Goal: Information Seeking & Learning: Learn about a topic

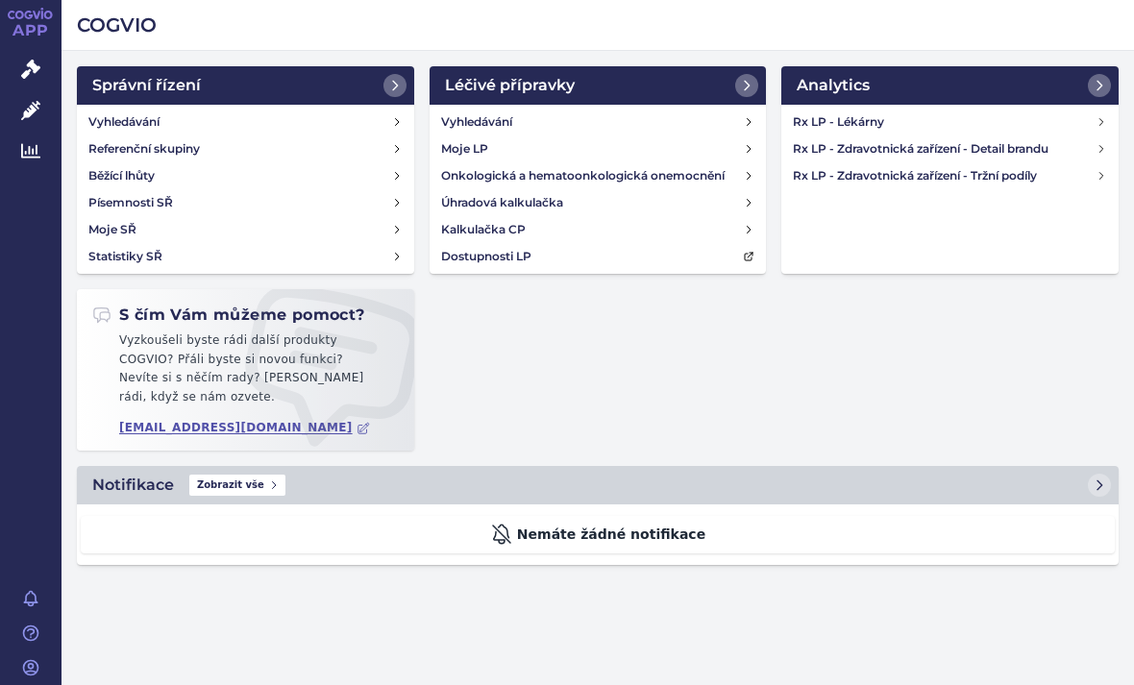
click at [1033, 175] on h4 "Rx LP - Zdravotnická zařízení - Tržní podíly" at bounding box center [944, 175] width 303 height 19
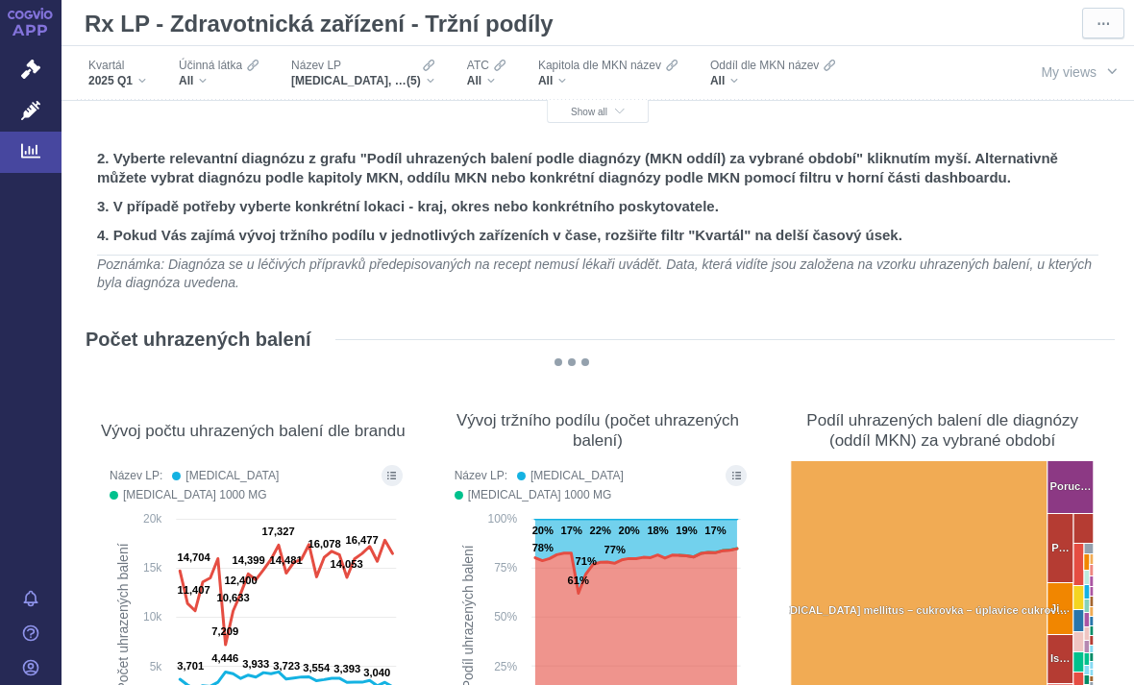
scroll to position [32, 0]
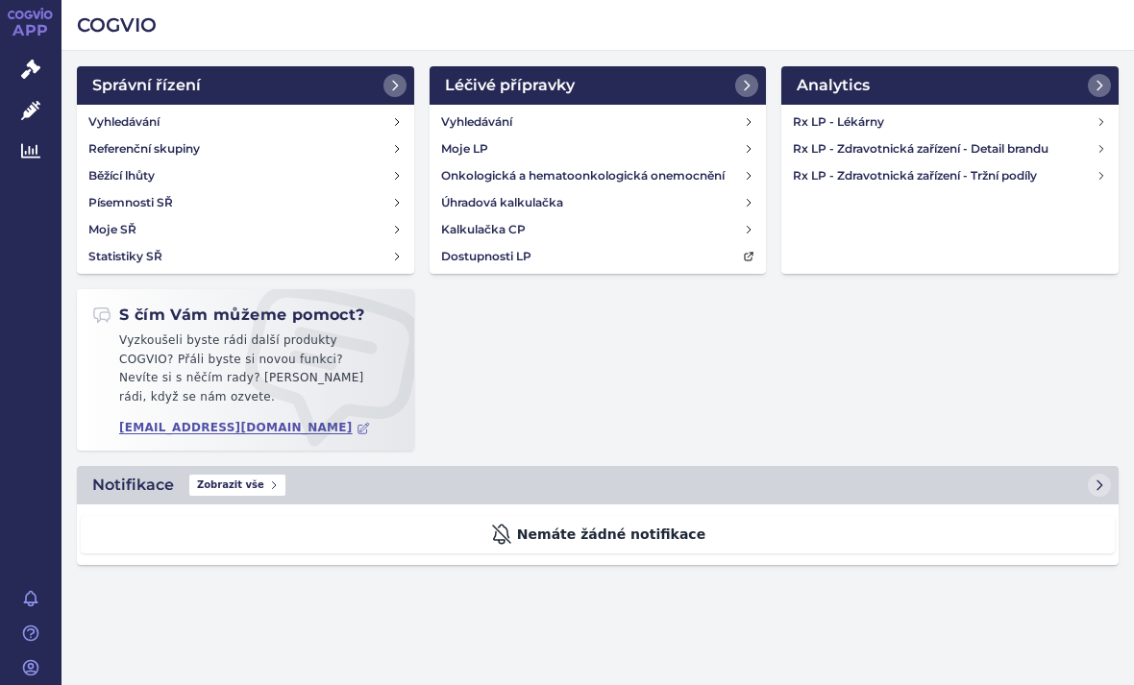
click at [1102, 84] on icon at bounding box center [1099, 85] width 15 height 15
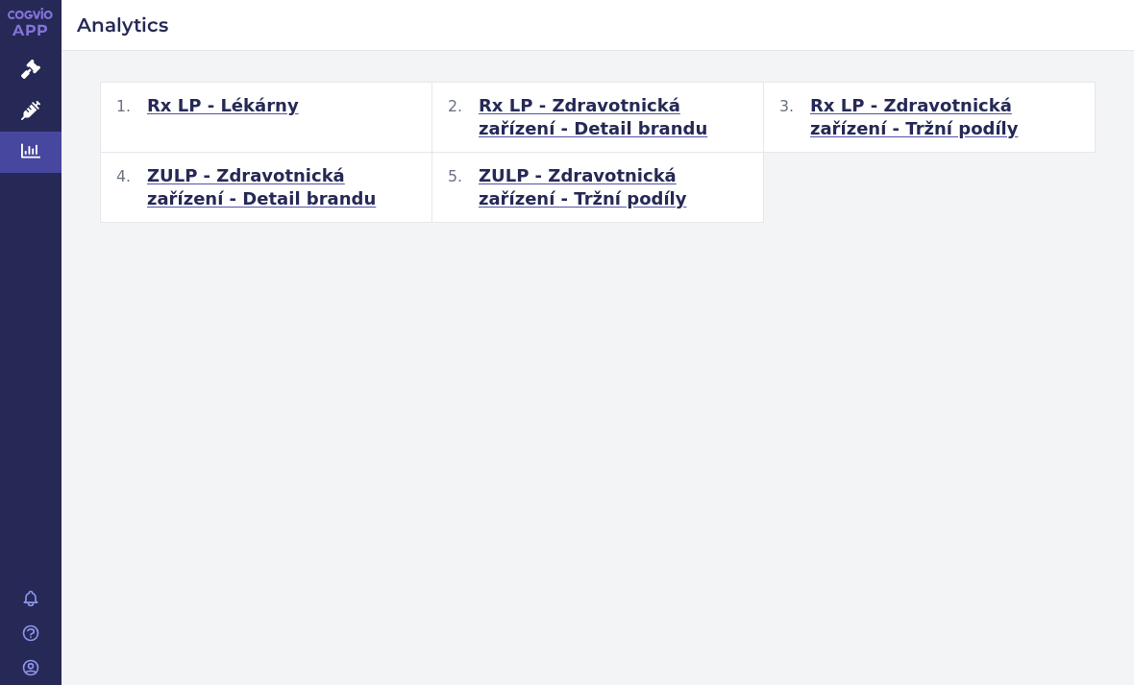
click at [531, 184] on span "ZULP - Zdravotnická zařízení - Tržní podíly" at bounding box center [613, 187] width 269 height 46
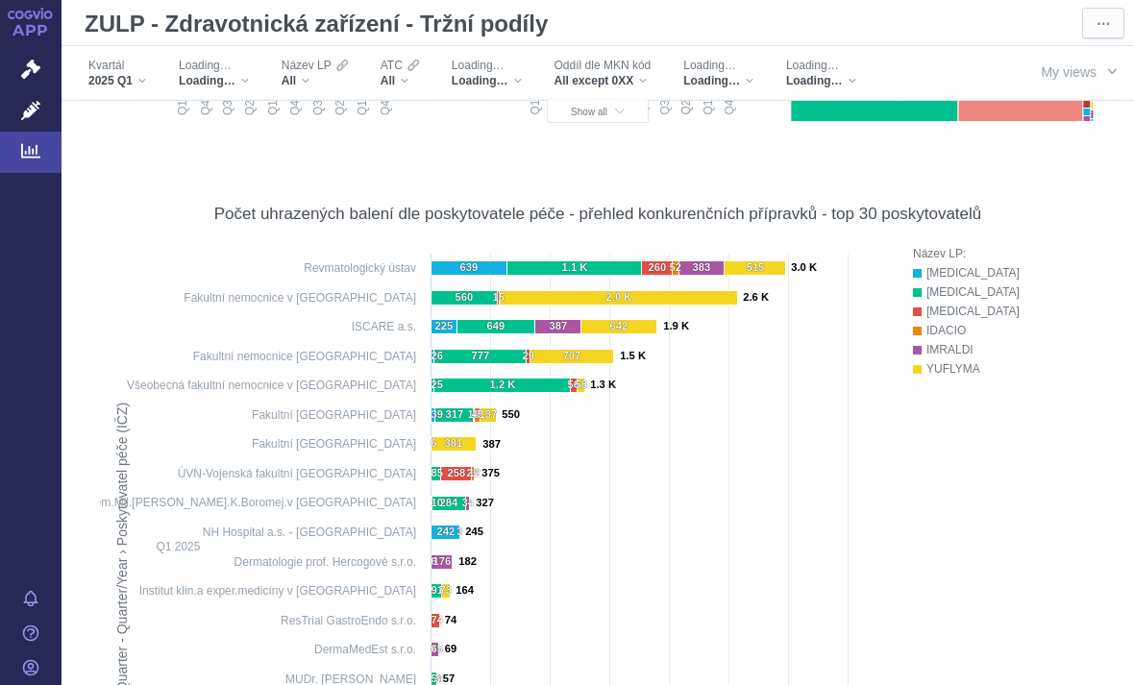
scroll to position [606, 0]
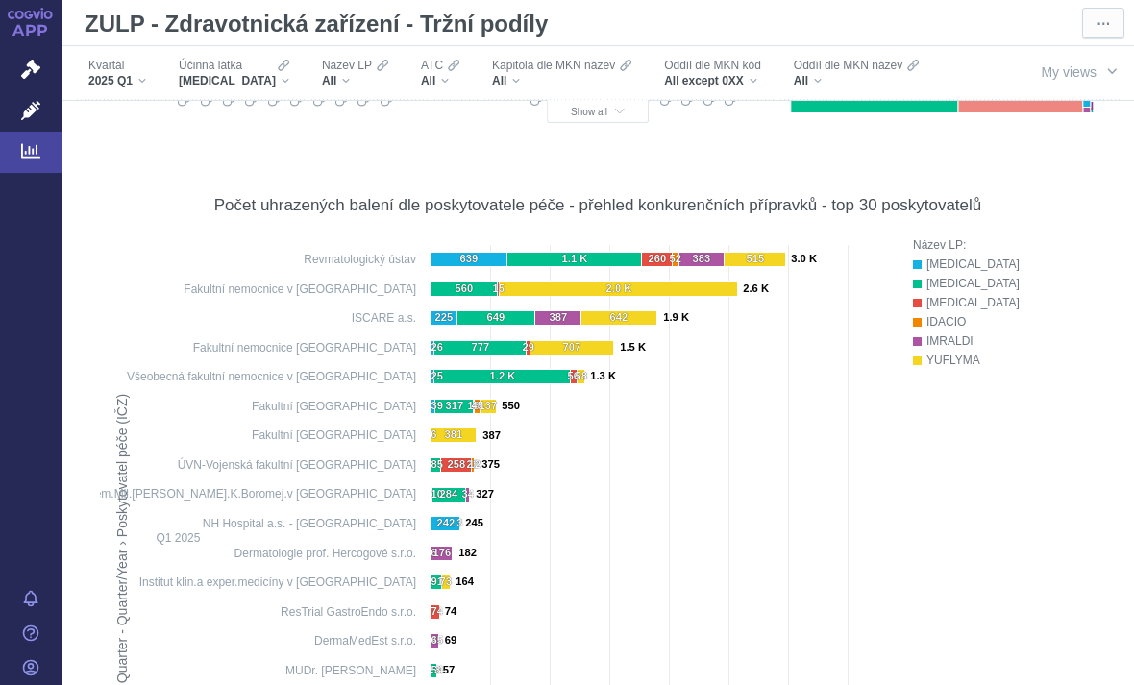
click at [257, 74] on span "ADALIMUMAB" at bounding box center [227, 80] width 97 height 15
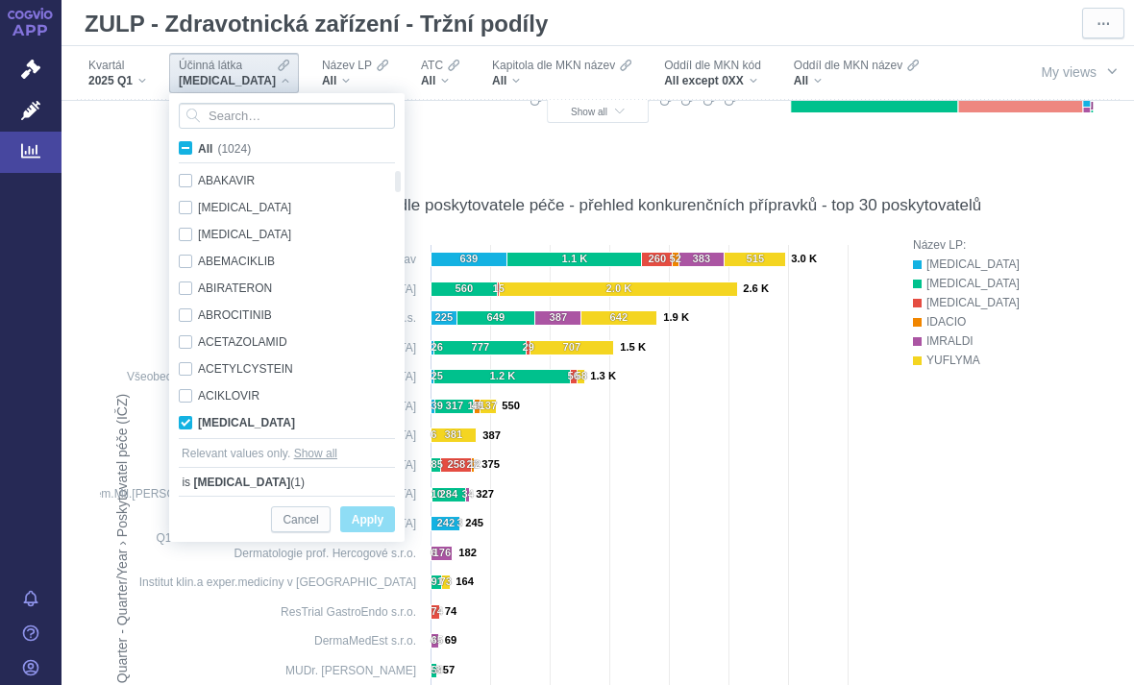
click at [194, 154] on label "All (1024)" at bounding box center [218, 147] width 85 height 19
click at [198, 151] on input "All (1024)" at bounding box center [204, 144] width 12 height 12
checkbox input "true"
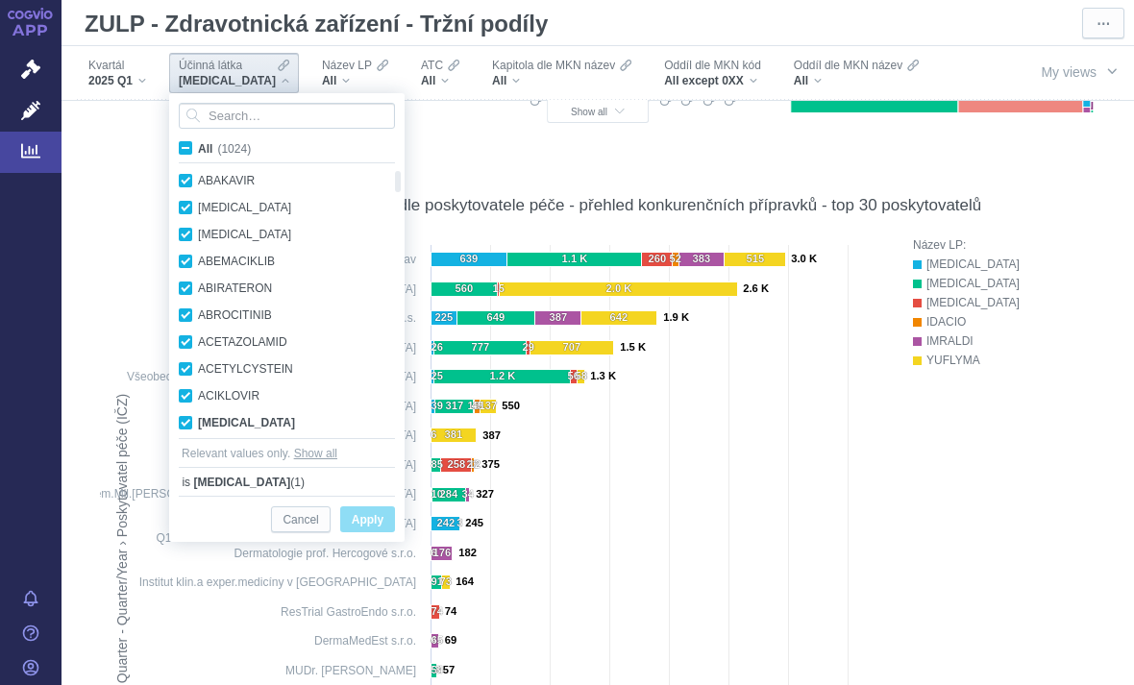
checkbox input "true"
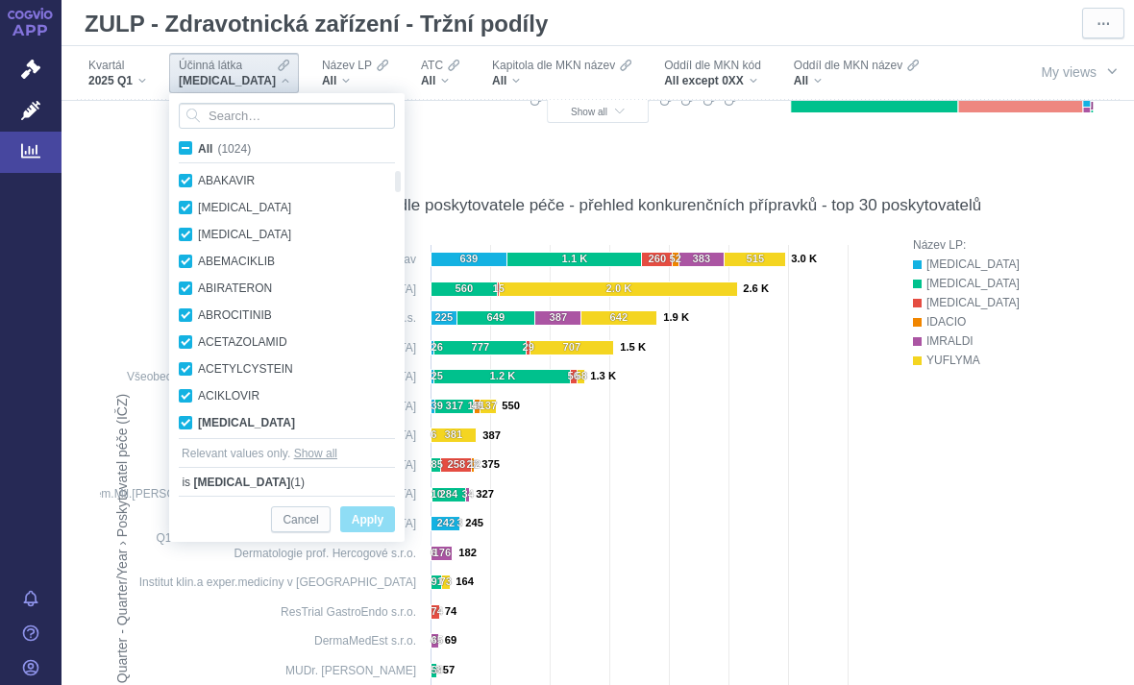
checkbox input "true"
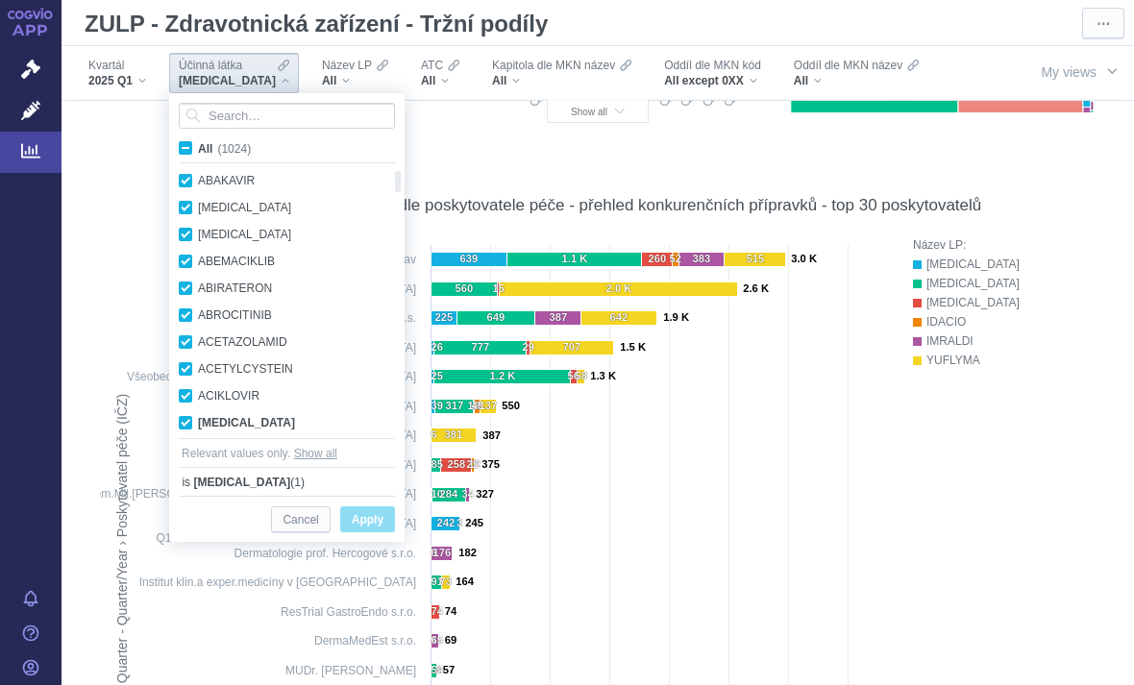
checkbox input "true"
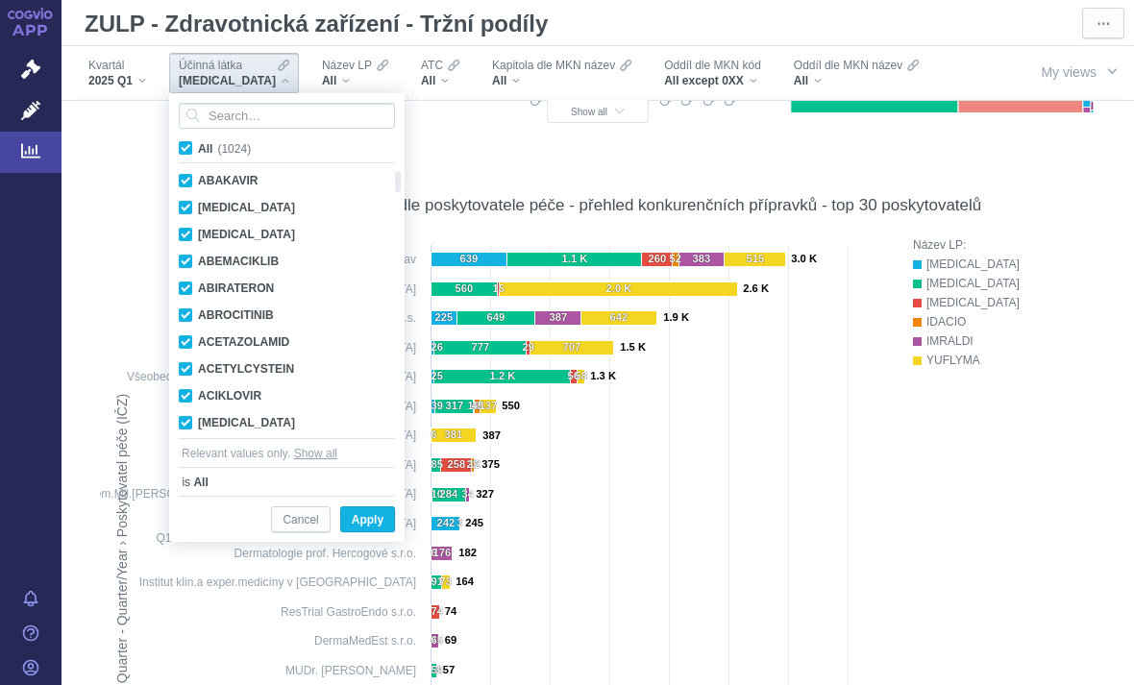
click at [198, 149] on span "All (1024)" at bounding box center [224, 148] width 53 height 13
click at [198, 149] on input "All (1024)" at bounding box center [204, 144] width 12 height 12
checkbox input "false"
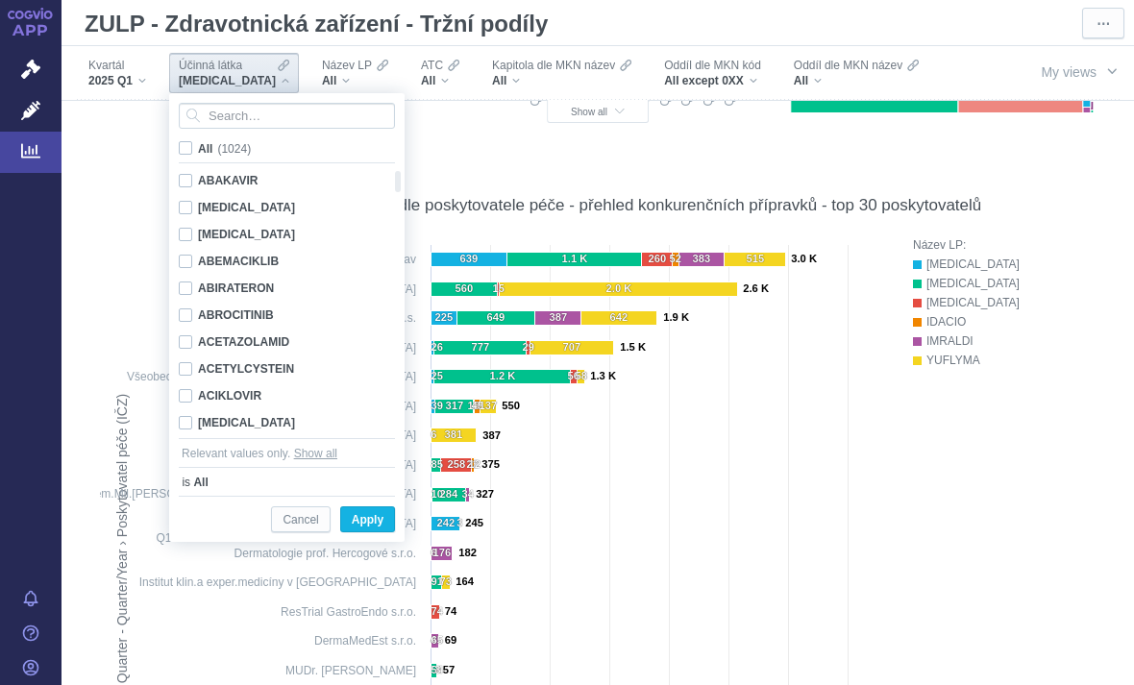
checkbox input "false"
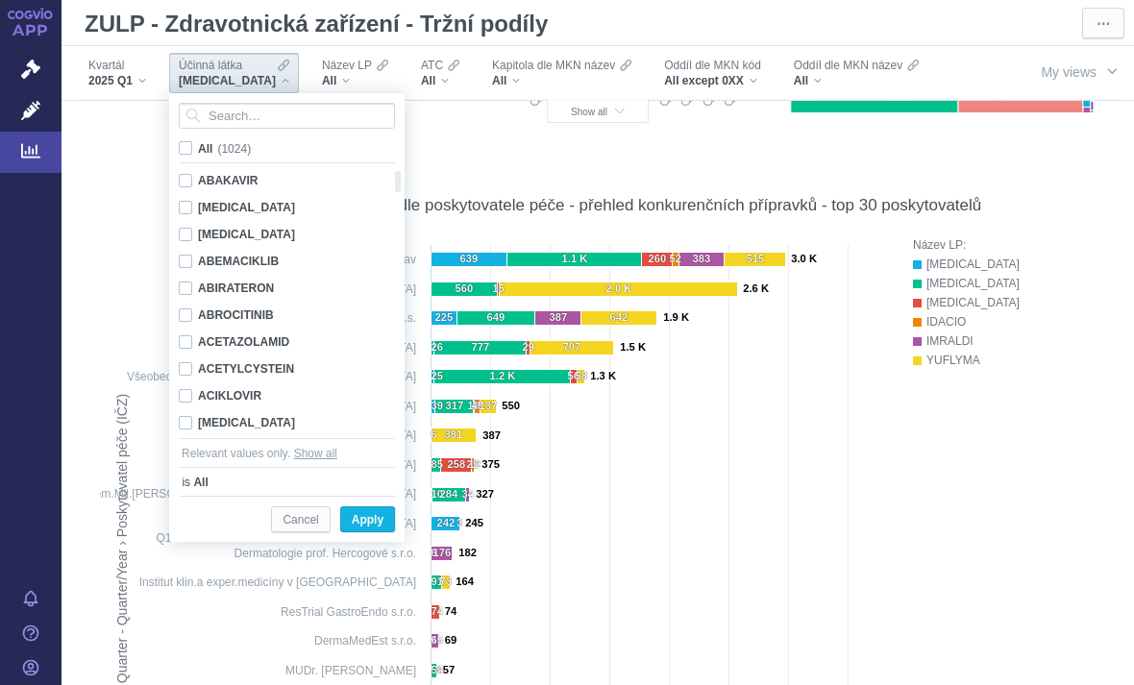
checkbox input "false"
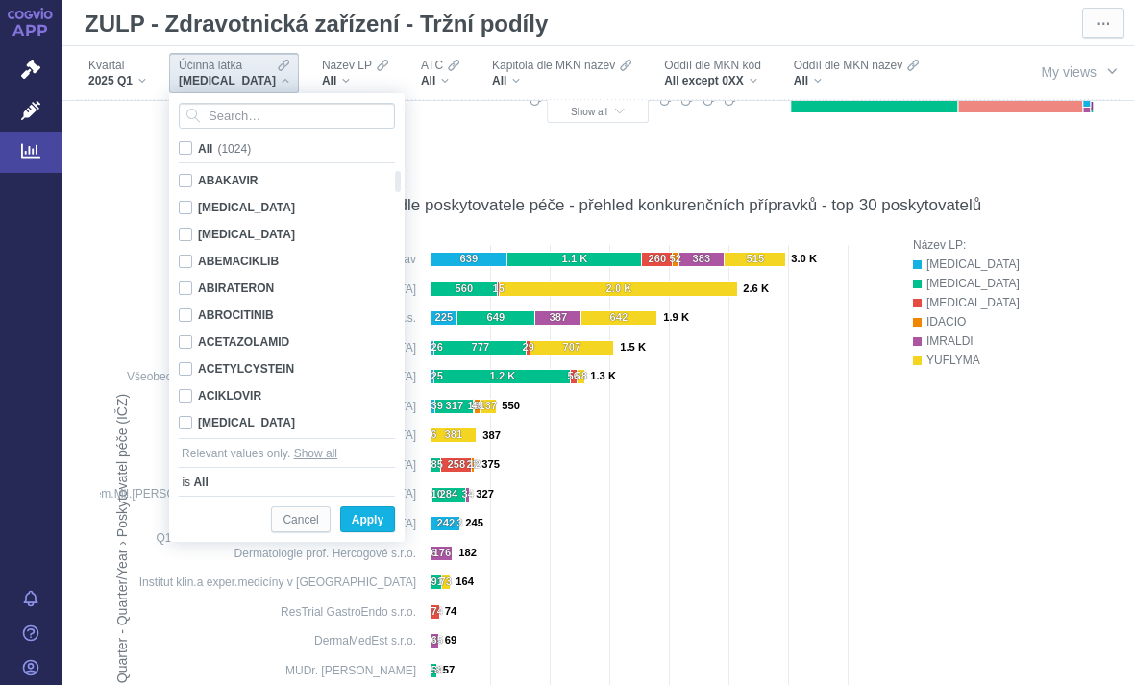
checkbox input "false"
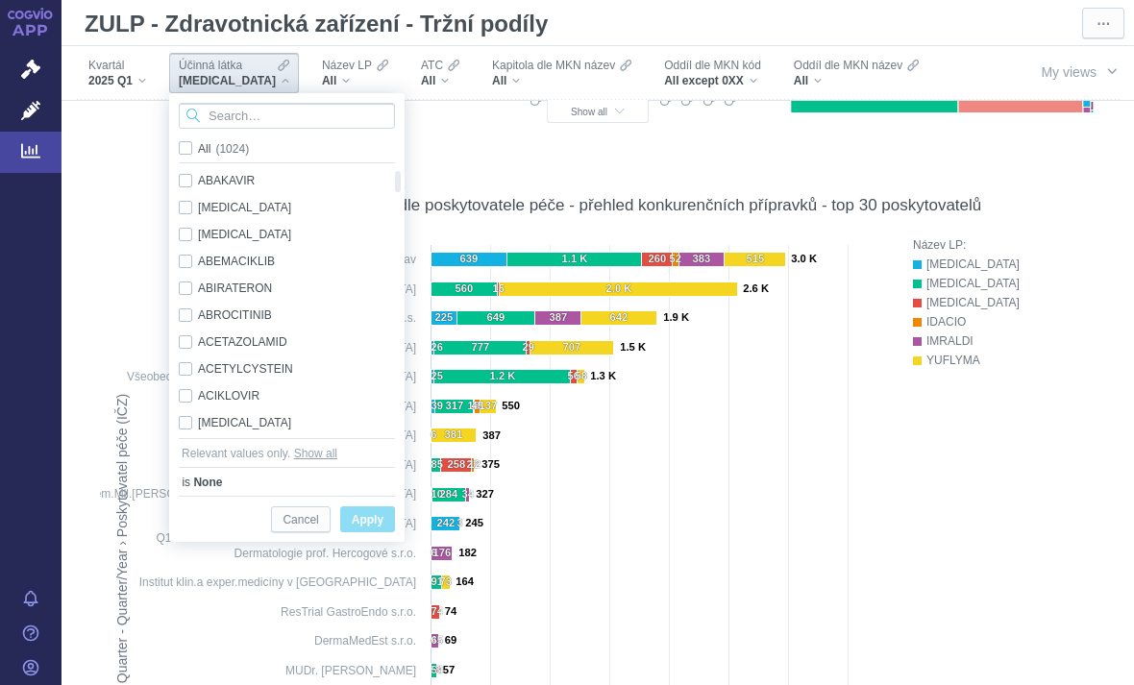
click at [306, 121] on input "Search attribute values" at bounding box center [287, 116] width 216 height 26
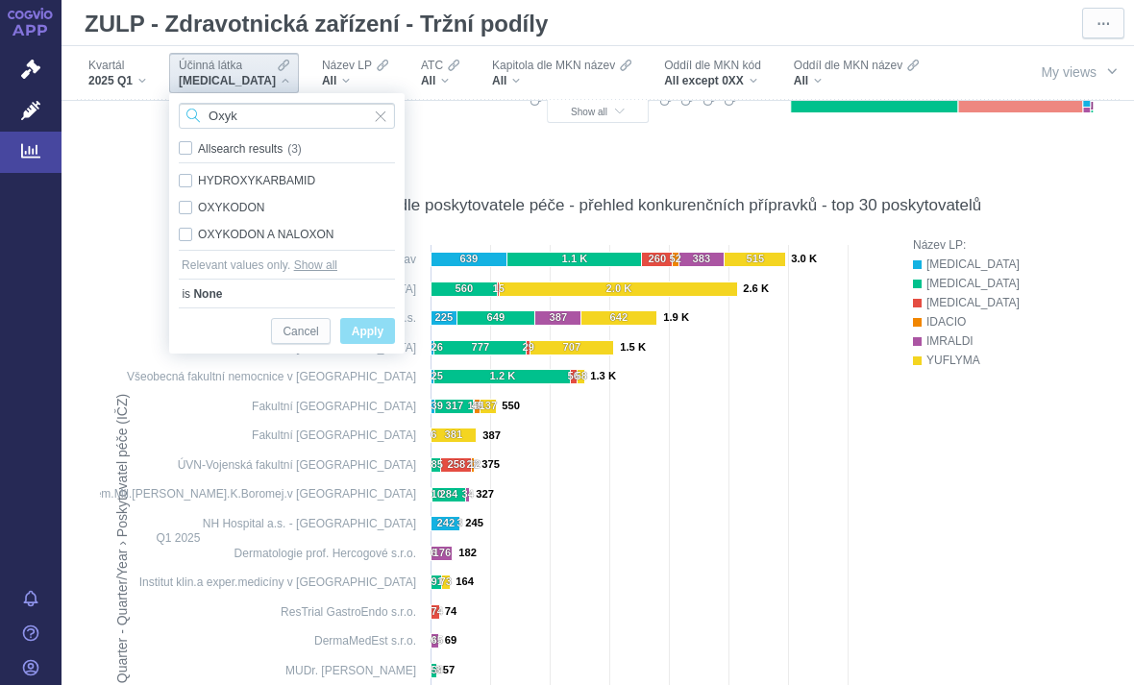
type input "Oxyk"
click at [191, 236] on div "OXYKODON A NALOXON Only" at bounding box center [286, 234] width 235 height 27
checkbox input "true"
click at [360, 333] on span "Apply" at bounding box center [368, 332] width 32 height 24
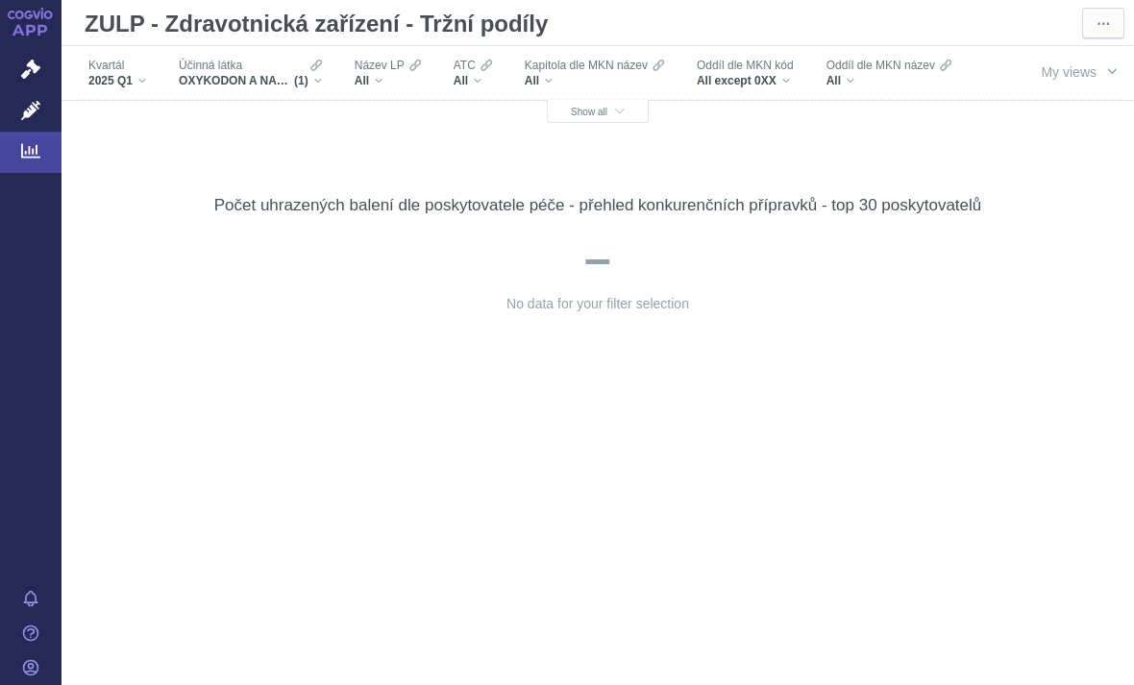
click at [600, 90] on div "Kapitola dle MKN název All" at bounding box center [594, 73] width 159 height 40
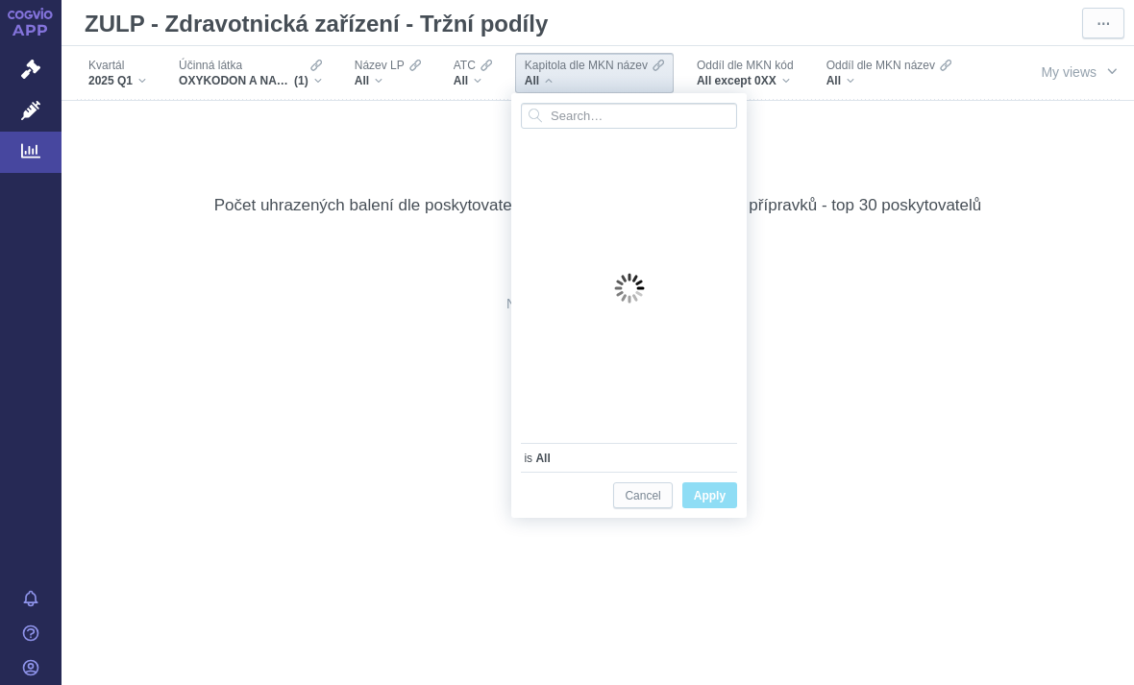
click at [889, 67] on div "Kvartál 2025 Q1 Účinná látka OXYKODON A NALOXON (1) Název LP All ATC All Kapito…" at bounding box center [526, 100] width 900 height 108
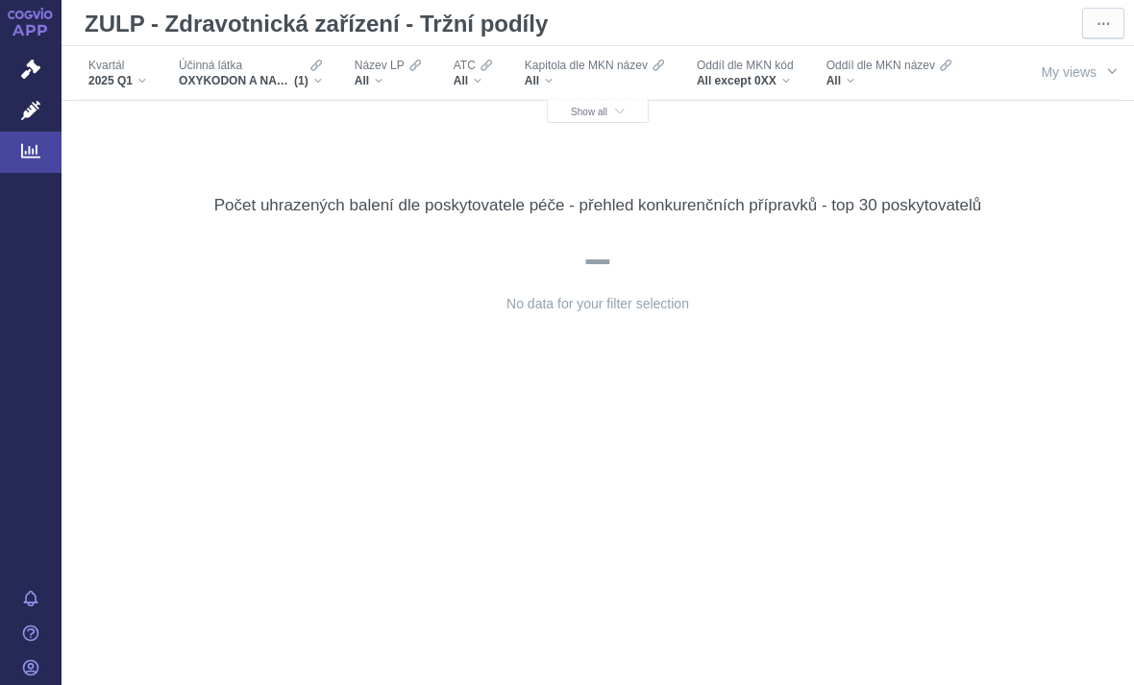
click at [617, 104] on button "Show all" at bounding box center [598, 111] width 102 height 23
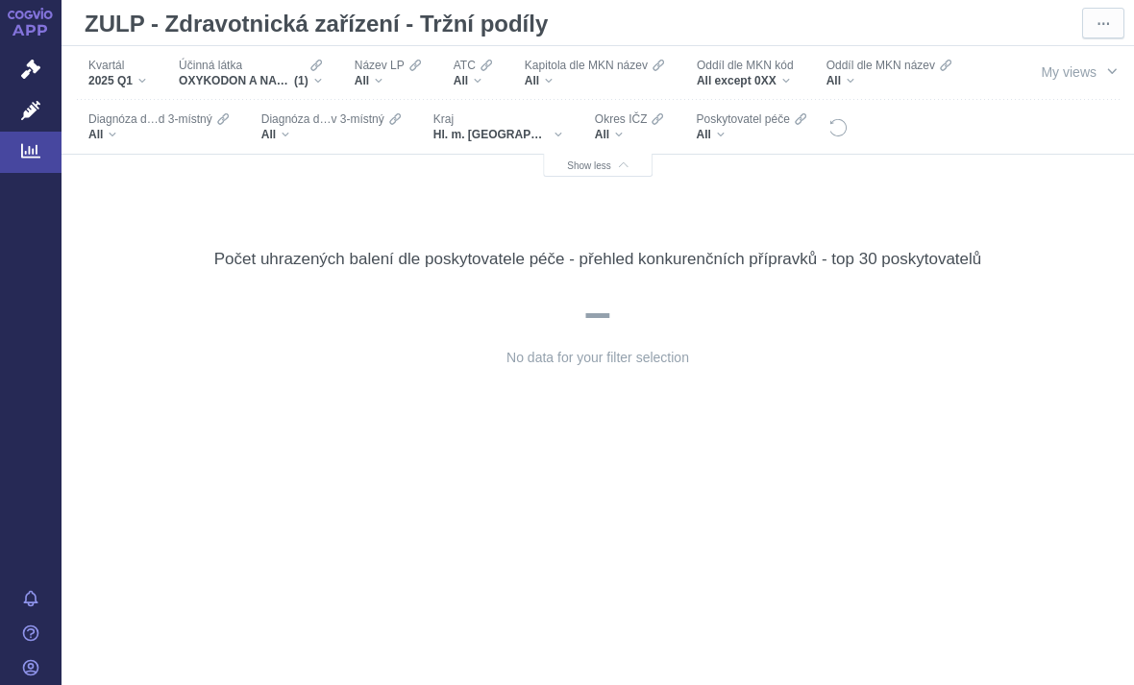
click at [562, 134] on div "Hl. m. Praha" at bounding box center [497, 134] width 129 height 15
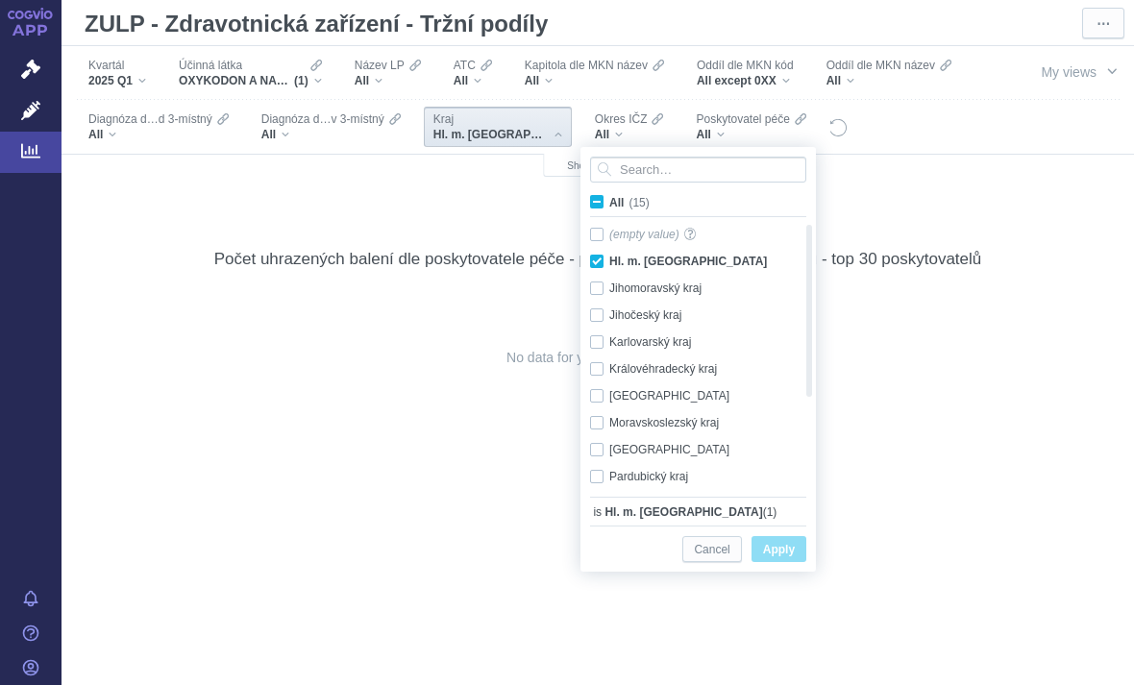
click at [610, 205] on input "All (15)" at bounding box center [615, 198] width 12 height 12
checkbox input "true"
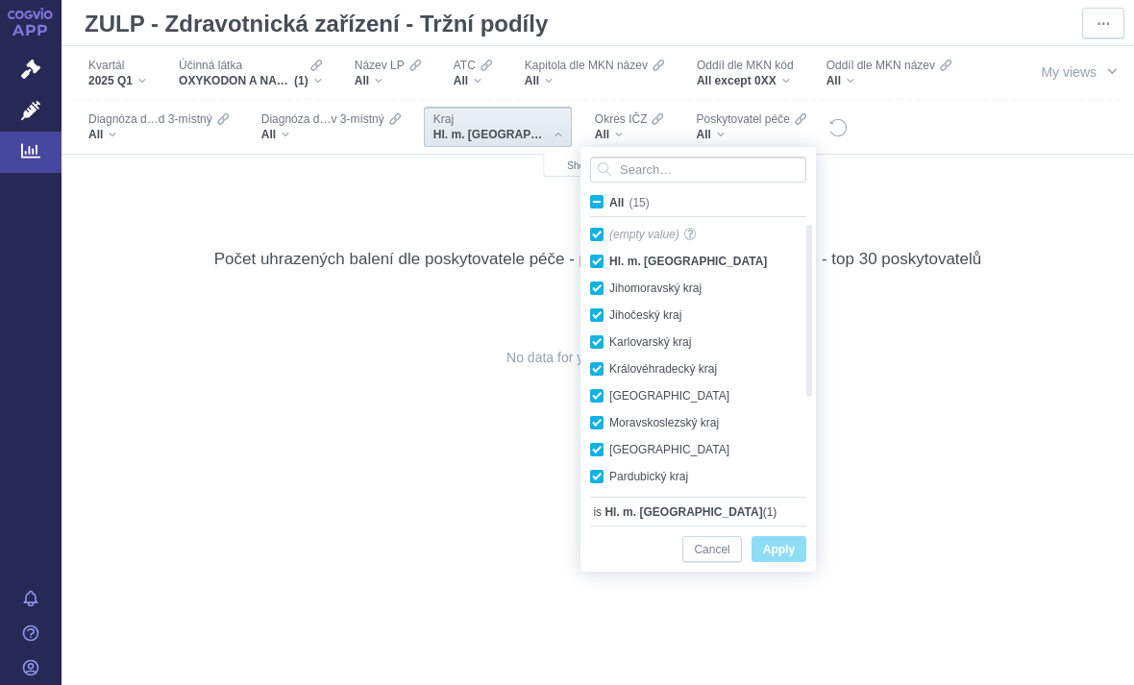
checkbox input "true"
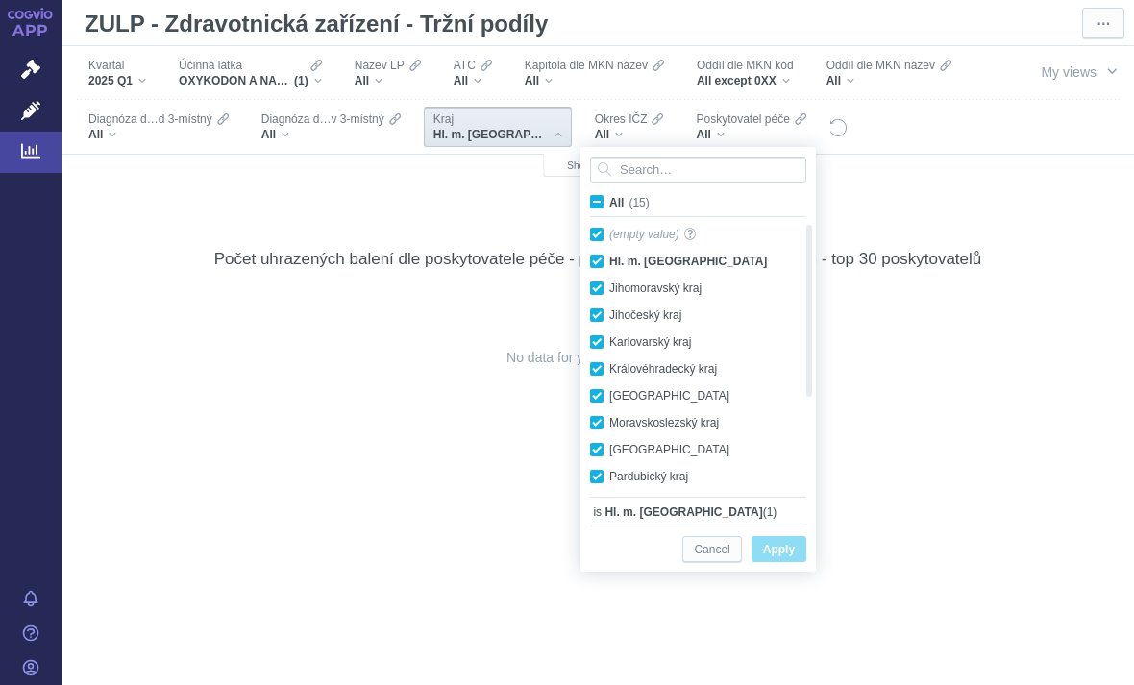
checkbox input "true"
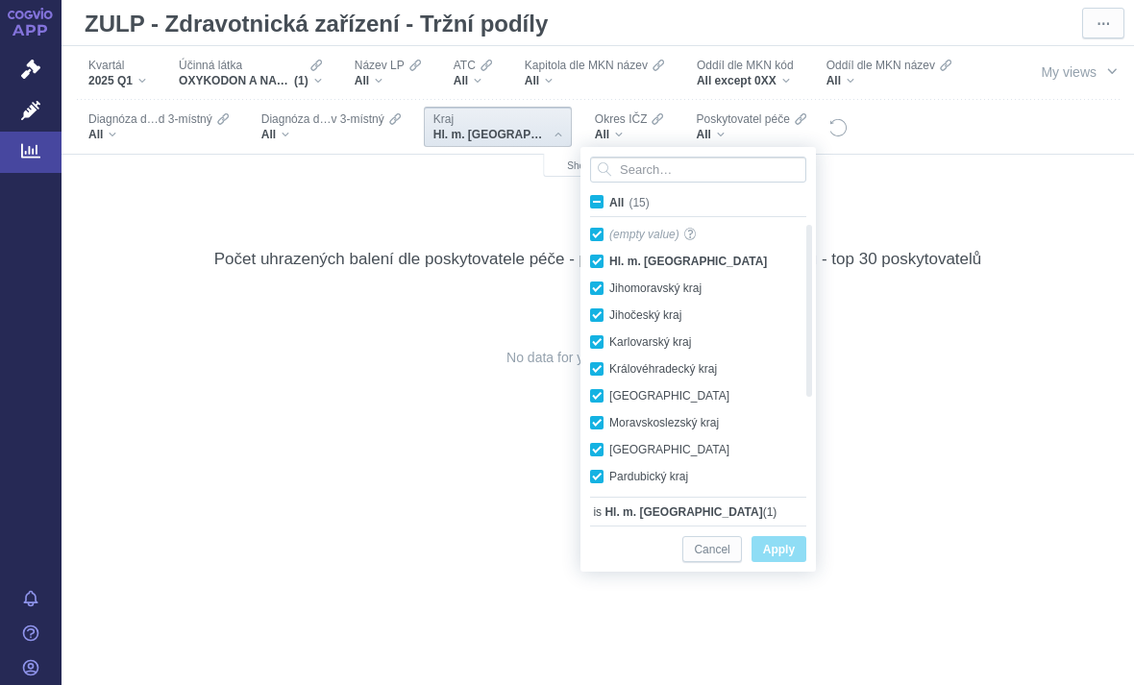
checkbox input "true"
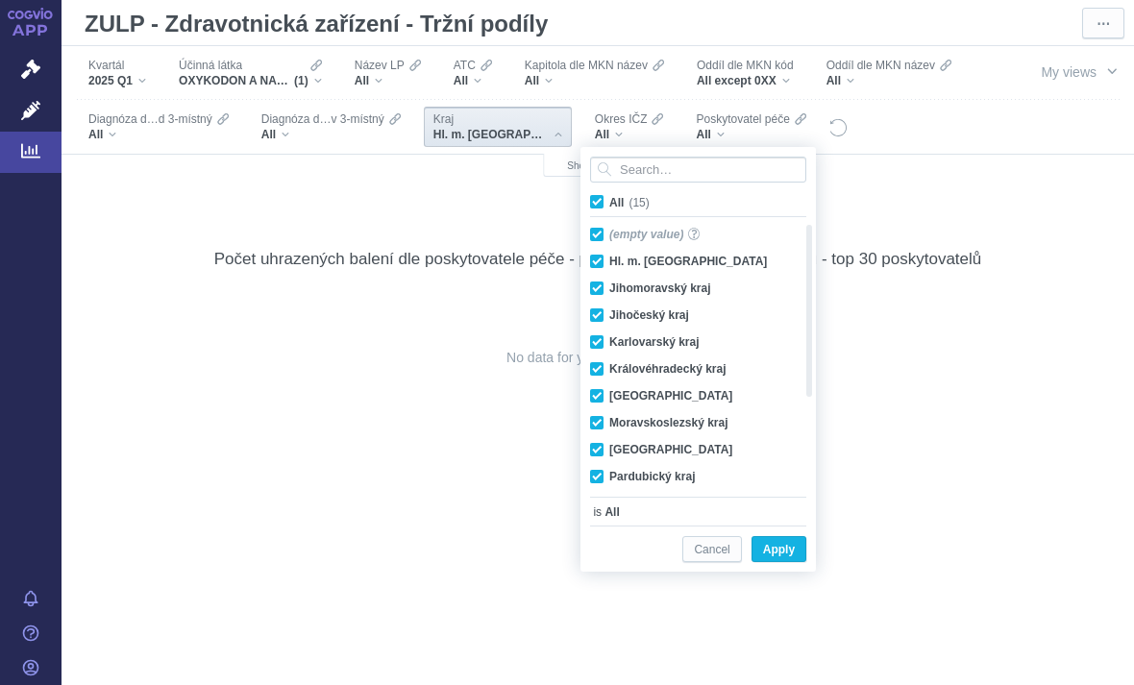
click at [609, 205] on span "All (15)" at bounding box center [629, 202] width 40 height 13
click at [609, 205] on input "All (15)" at bounding box center [615, 198] width 12 height 12
checkbox input "false"
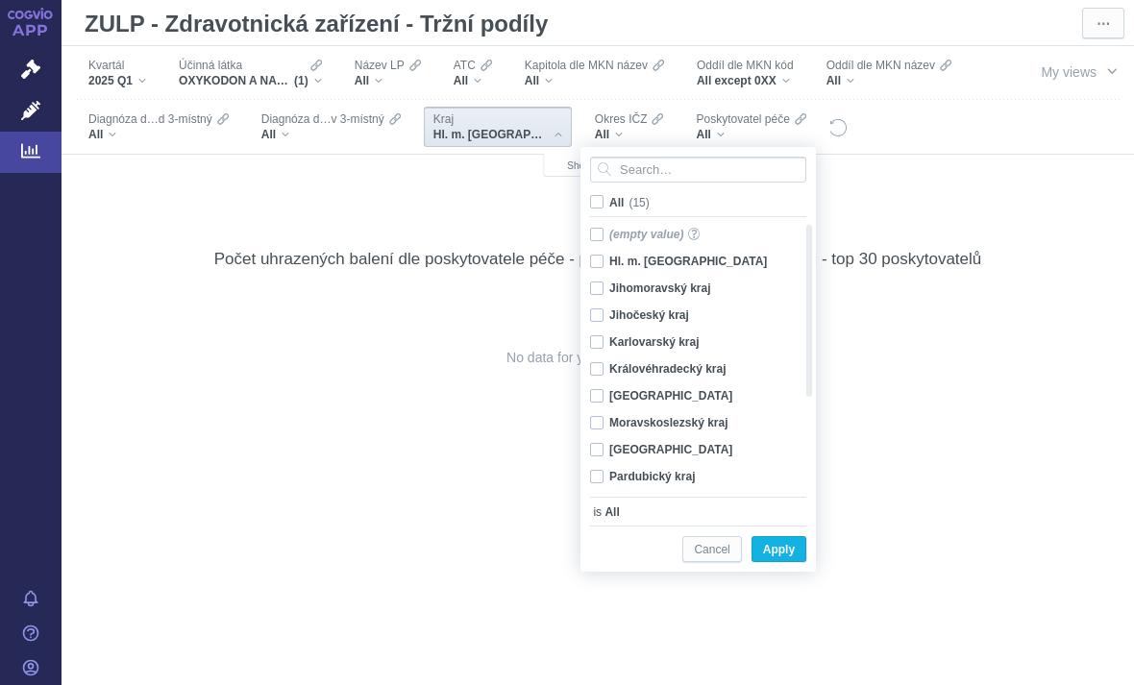
checkbox input "false"
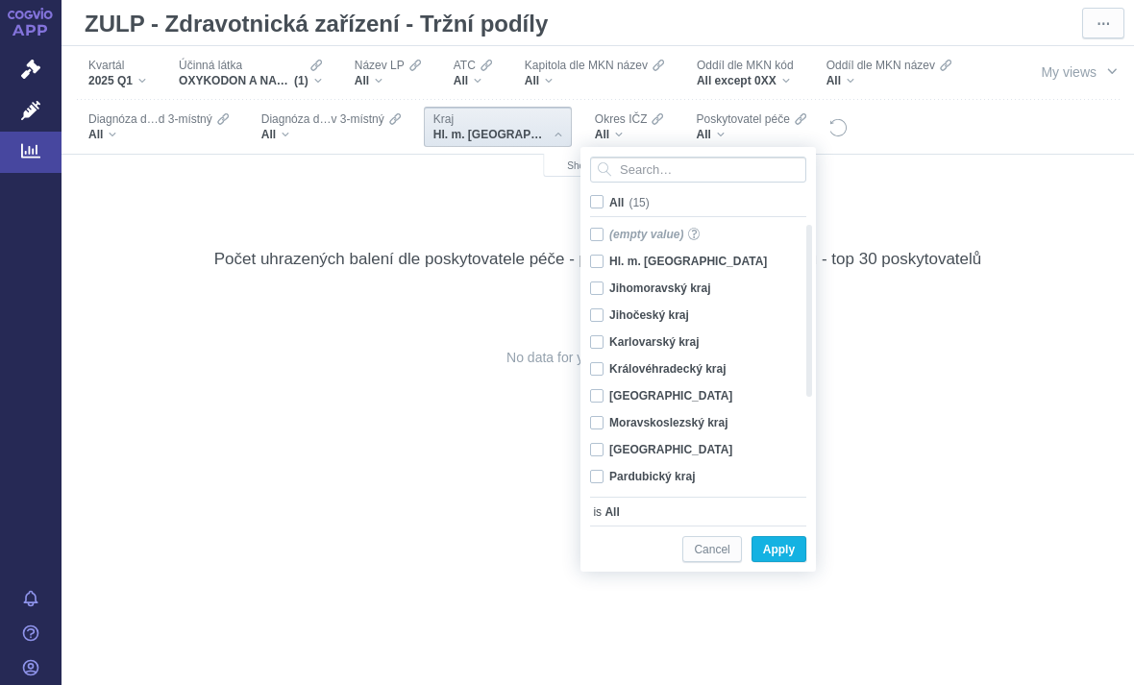
checkbox input "false"
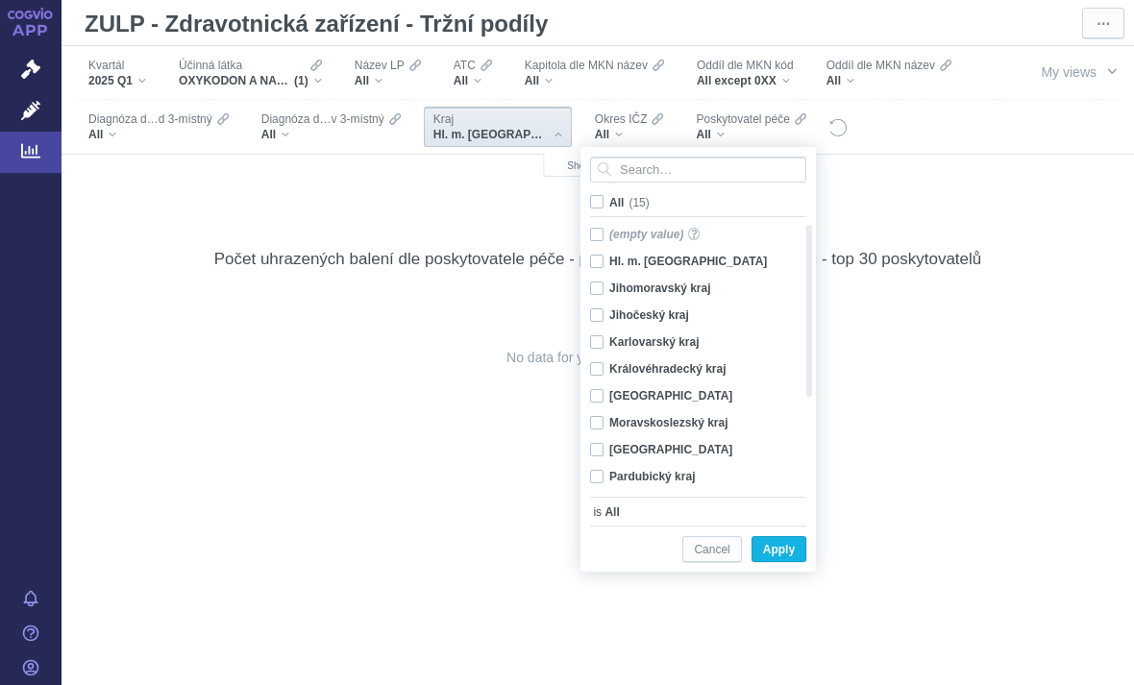
checkbox input "false"
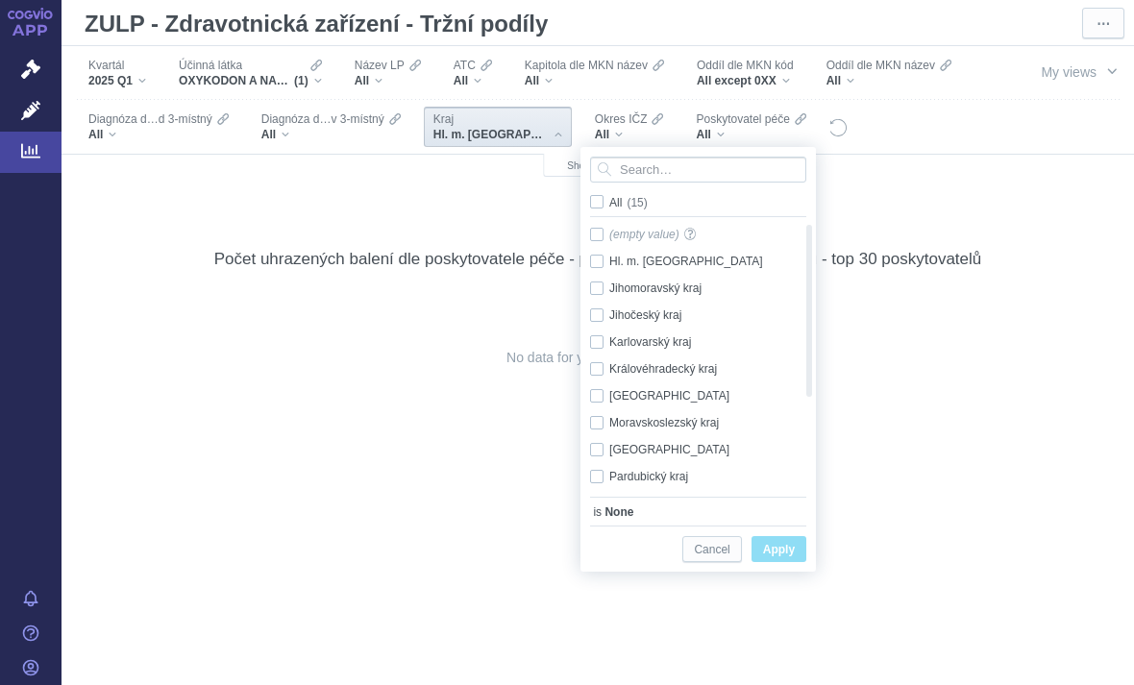
click at [593, 482] on div "Pardubický kraj Only" at bounding box center [690, 476] width 221 height 27
checkbox input "true"
click at [778, 546] on span "Apply" at bounding box center [779, 550] width 32 height 24
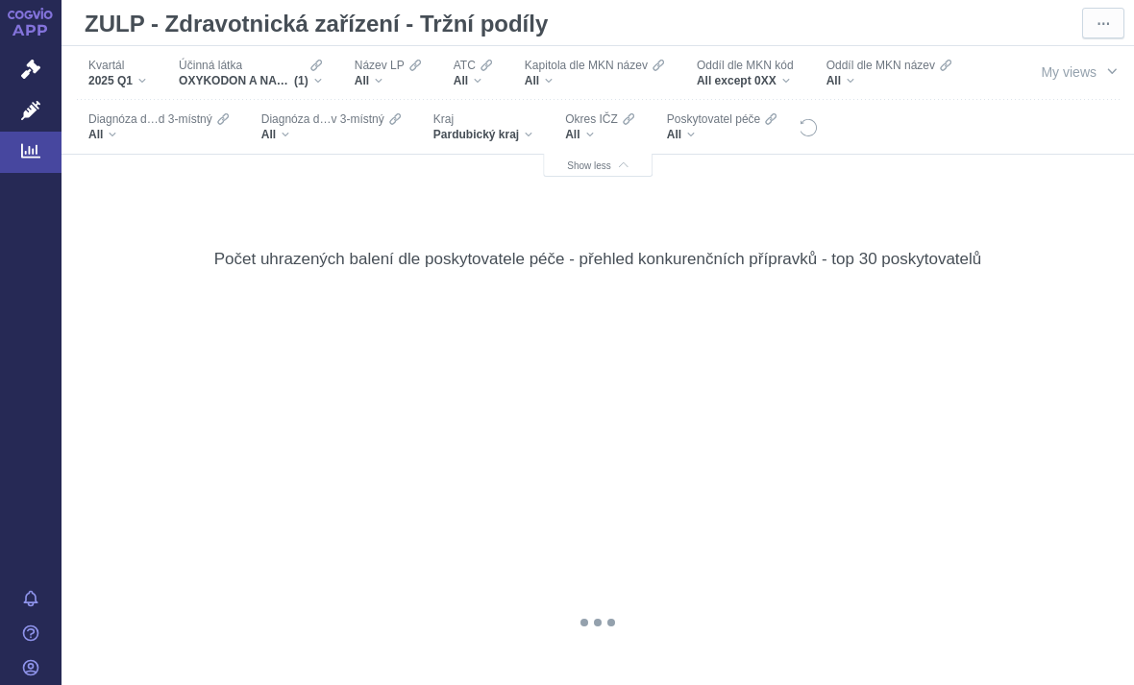
click at [634, 132] on div "All" at bounding box center [599, 134] width 69 height 15
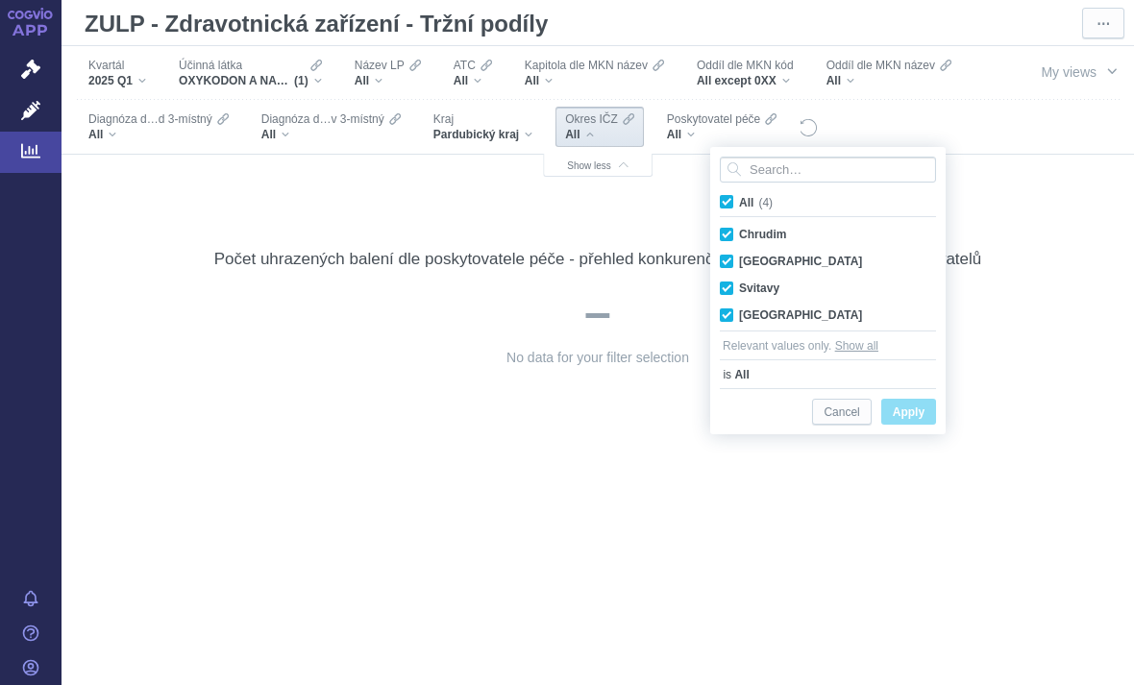
click at [841, 494] on div "No data for your filter selection" at bounding box center [598, 617] width 996 height 667
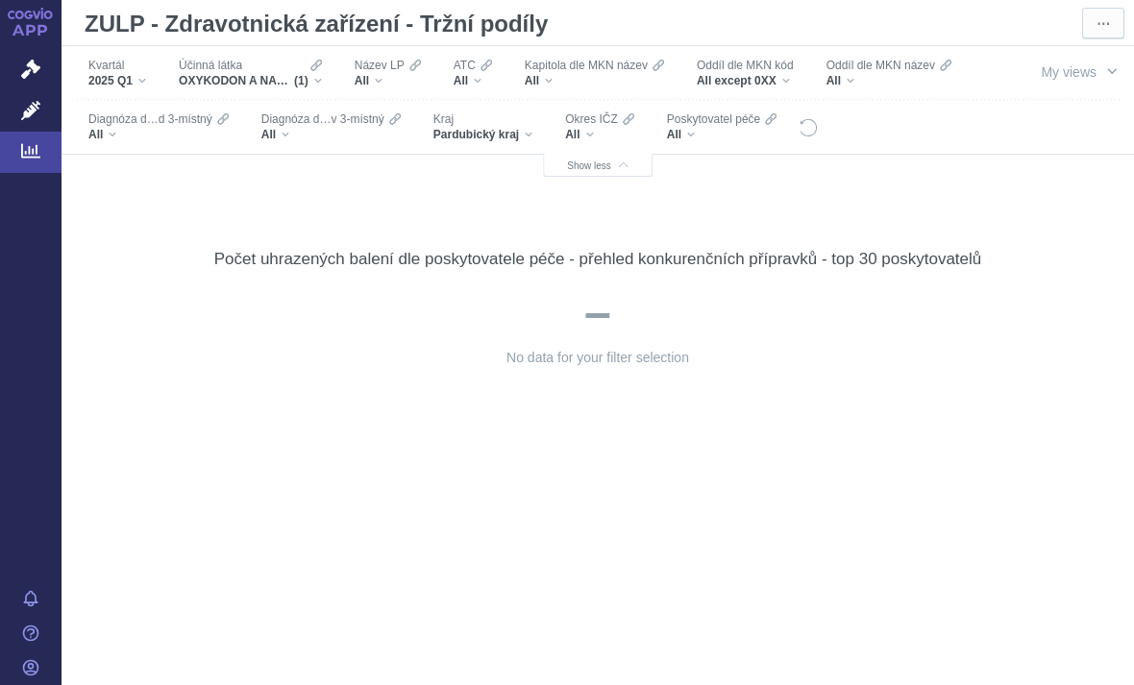
click at [777, 129] on div "All" at bounding box center [722, 134] width 110 height 15
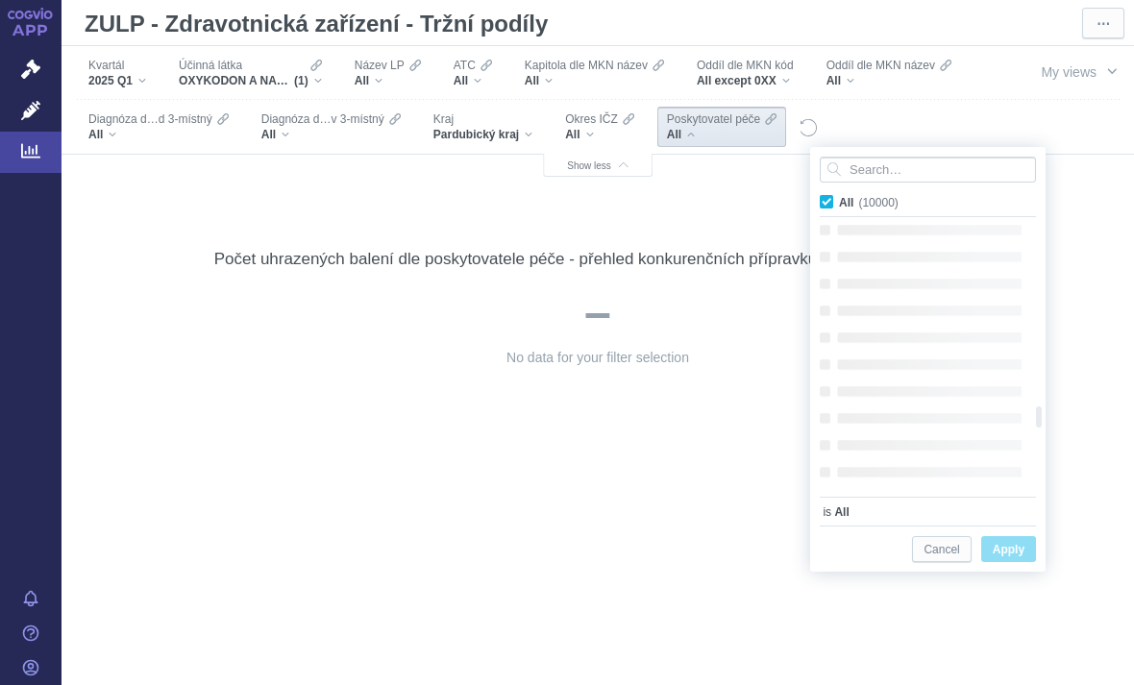
click at [681, 129] on span "All" at bounding box center [674, 134] width 14 height 15
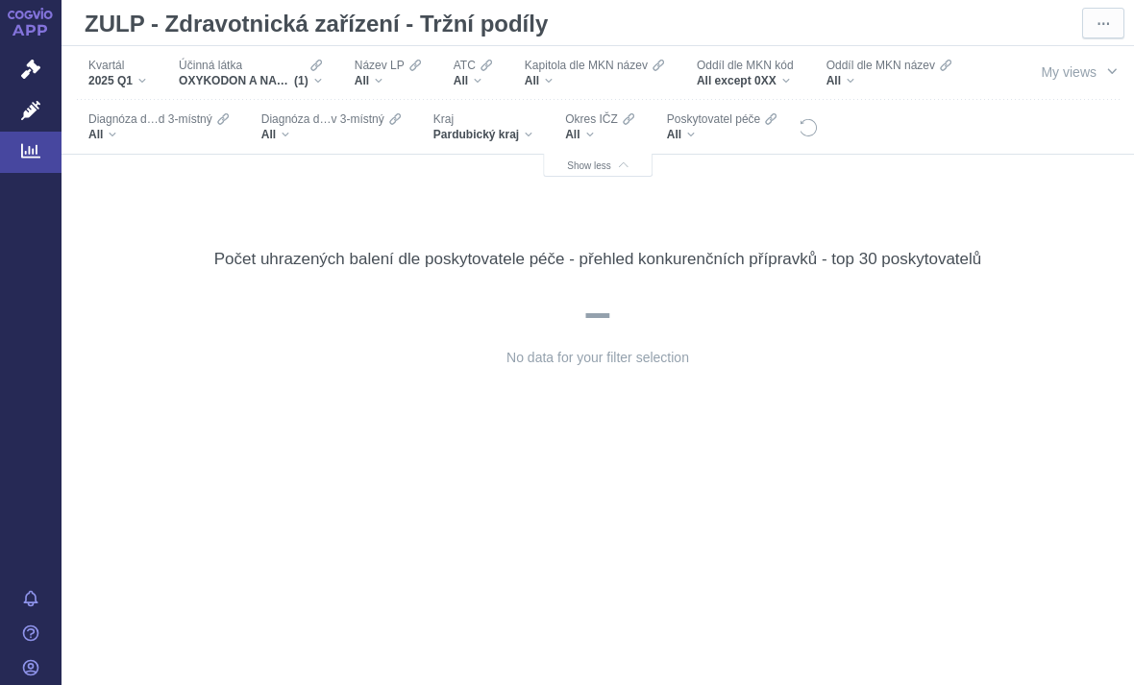
click at [146, 74] on div "2025 Q1" at bounding box center [117, 80] width 58 height 15
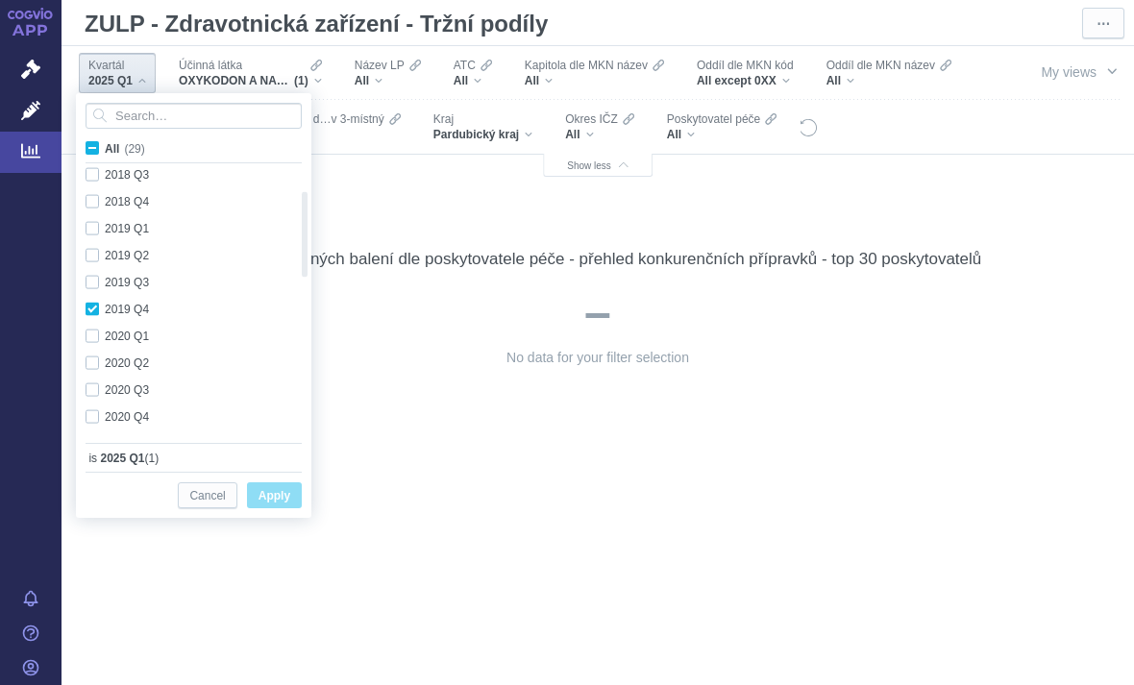
checkbox input "true"
click at [101, 394] on div "2024 Q4 Only" at bounding box center [186, 396] width 221 height 27
checkbox input "true"
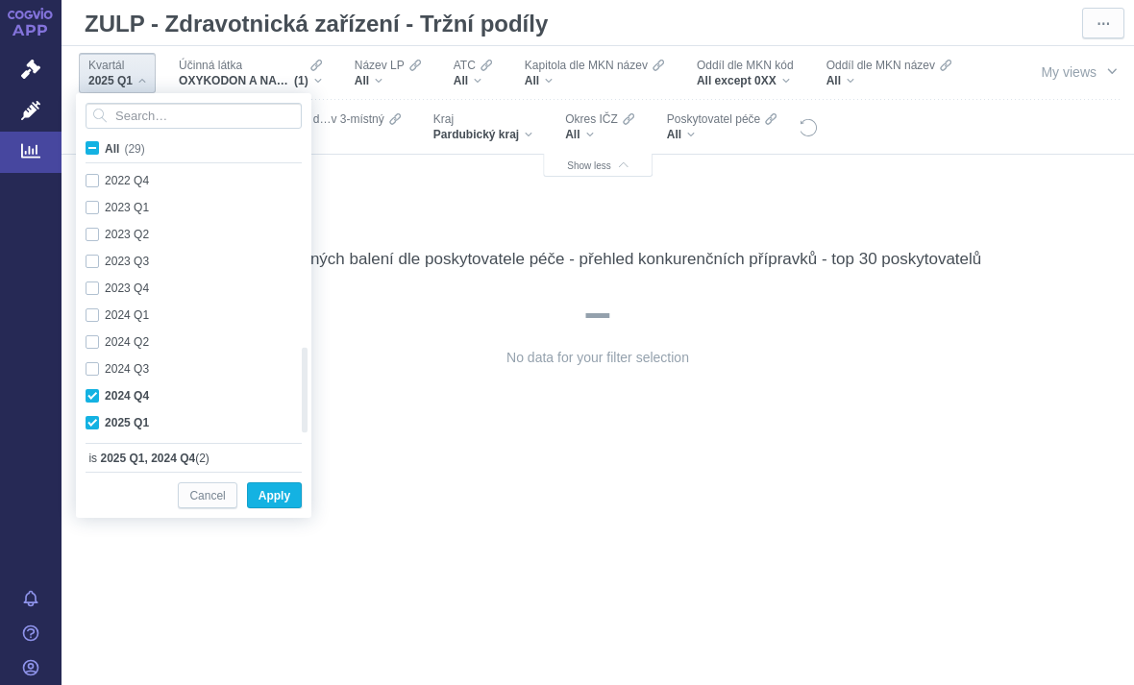
click at [99, 422] on div "2025 Q1 Only" at bounding box center [186, 422] width 221 height 27
checkbox input "false"
click at [278, 494] on span "Apply" at bounding box center [275, 496] width 32 height 24
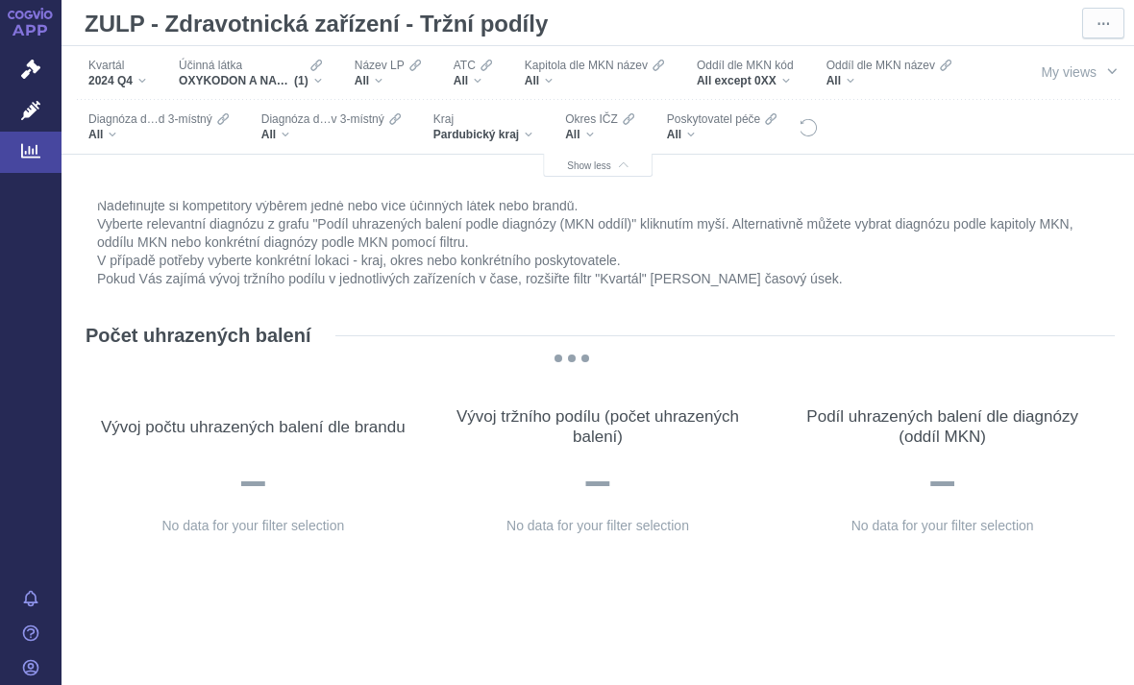
scroll to position [0, 0]
click at [25, 156] on icon at bounding box center [30, 151] width 19 height 14
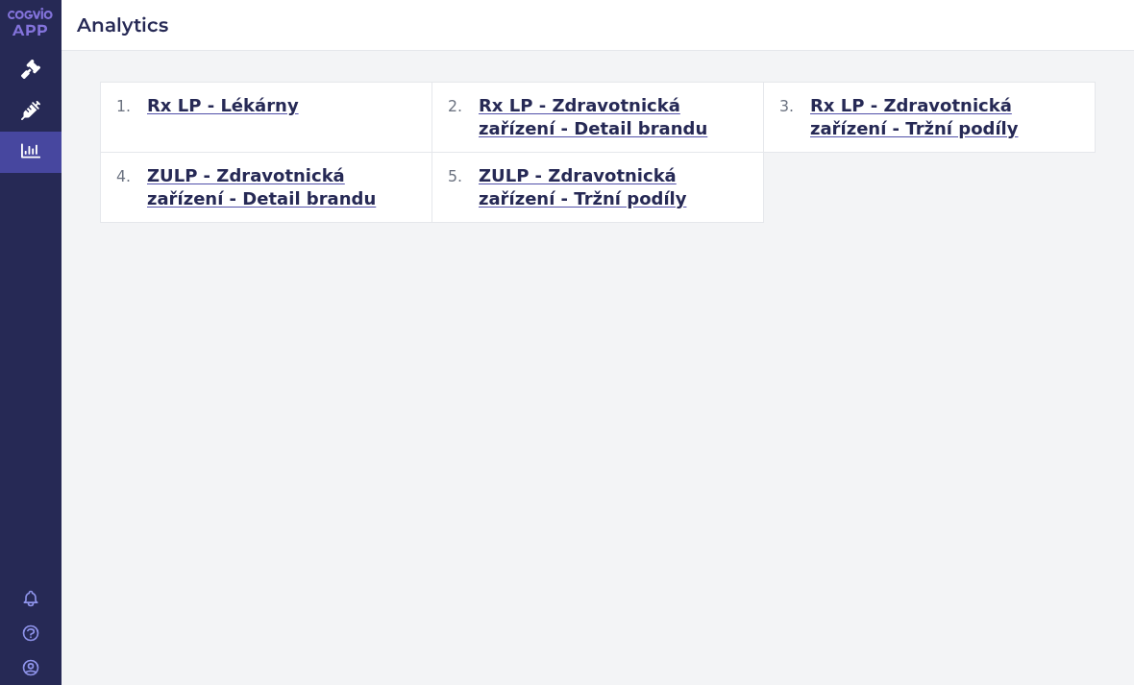
click at [840, 117] on span "Rx LP - Zdravotnická zařízení - Tržní podíly" at bounding box center [944, 117] width 269 height 46
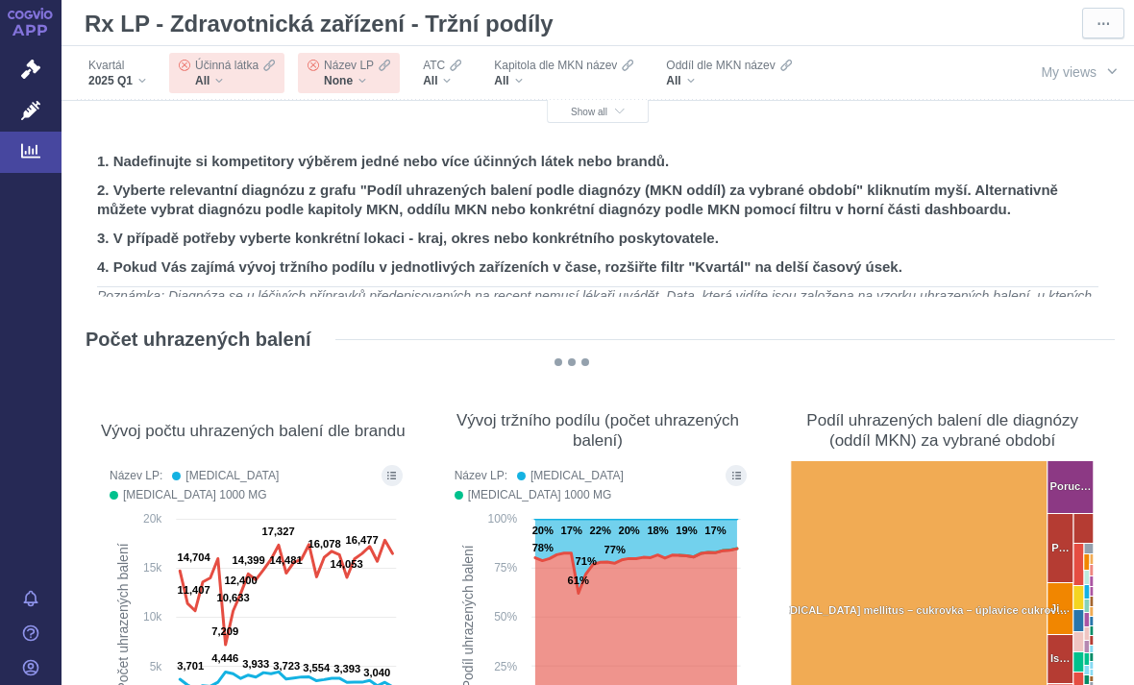
click at [248, 73] on div "All" at bounding box center [235, 80] width 80 height 15
